Goal: Information Seeking & Learning: Learn about a topic

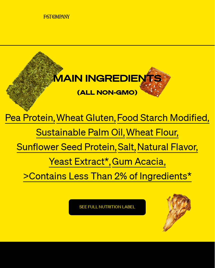
scroll to position [1786, 0]
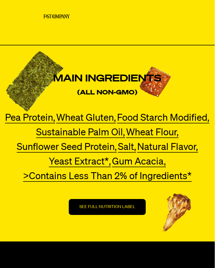
click at [116, 208] on p "SEE FULL NUTRITION LABEL" at bounding box center [108, 206] width 56 height 5
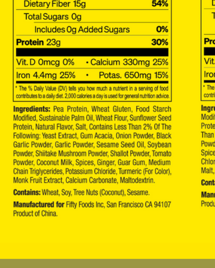
scroll to position [0, 3]
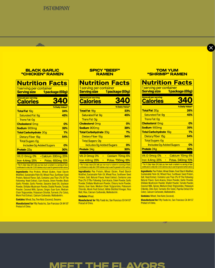
click at [213, 45] on icon "Modal" at bounding box center [211, 48] width 8 height 8
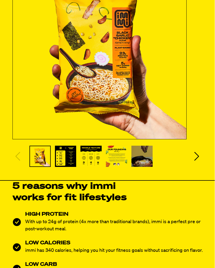
scroll to position [139, 0]
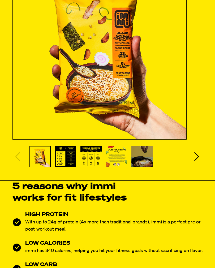
click at [62, 155] on img "Slide 2" at bounding box center [65, 156] width 21 height 21
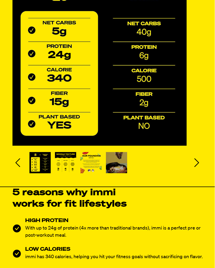
scroll to position [131, 0]
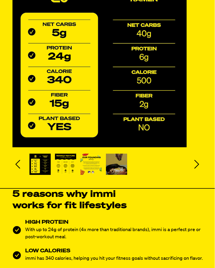
click at [98, 166] on img "Slide 4" at bounding box center [90, 164] width 21 height 21
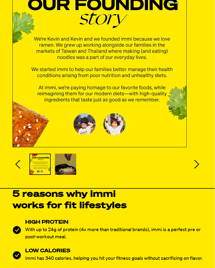
click at [207, 170] on div "★★★★★ Over 300,000 Satisfied Customers. THE TASTIEST WAY TO LOSE WEIGHT 24g PRO…" at bounding box center [107, 22] width 215 height 306
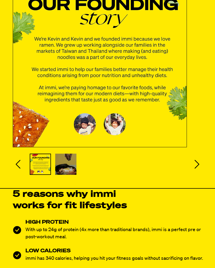
click at [199, 162] on icon "Next slide" at bounding box center [197, 164] width 11 height 11
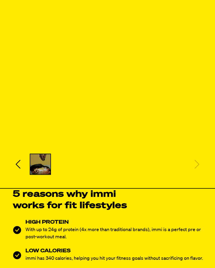
click at [147, 160] on div "Carousel slides" at bounding box center [108, 164] width 156 height 21
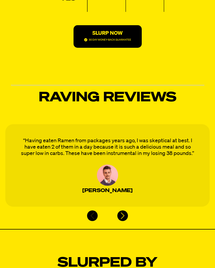
scroll to position [1401, 0]
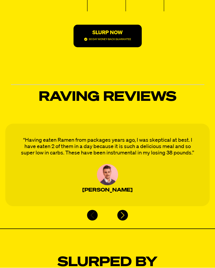
click at [125, 215] on icon "Next slide" at bounding box center [123, 215] width 8 height 8
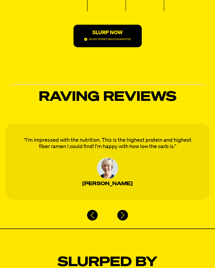
click at [127, 213] on div "Next slide" at bounding box center [122, 215] width 11 height 11
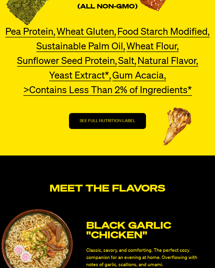
scroll to position [1870, 0]
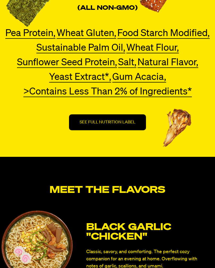
click at [124, 122] on p "SEE FULL NUTRITION LABEL" at bounding box center [108, 122] width 56 height 5
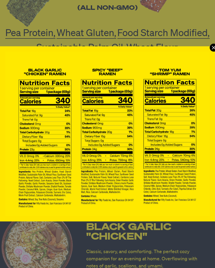
scroll to position [0, 0]
click at [214, 47] on icon "Modal" at bounding box center [213, 47] width 3 height 3
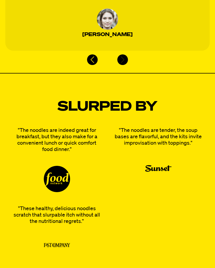
scroll to position [1557, 0]
